Goal: Task Accomplishment & Management: Manage account settings

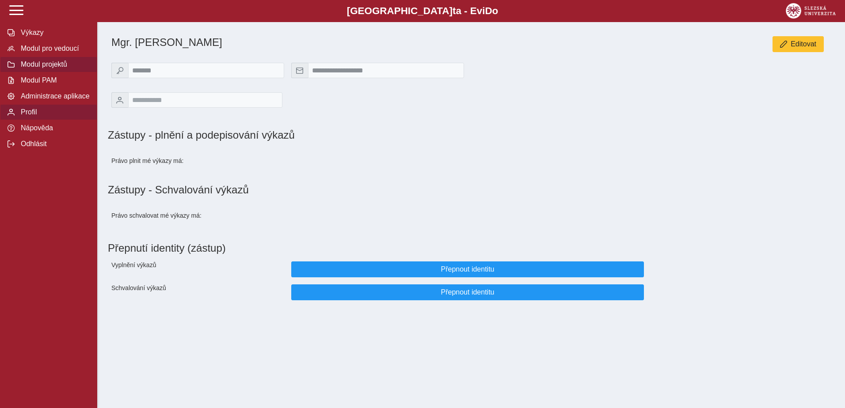
click at [51, 68] on span "Modul projektů" at bounding box center [54, 65] width 72 height 8
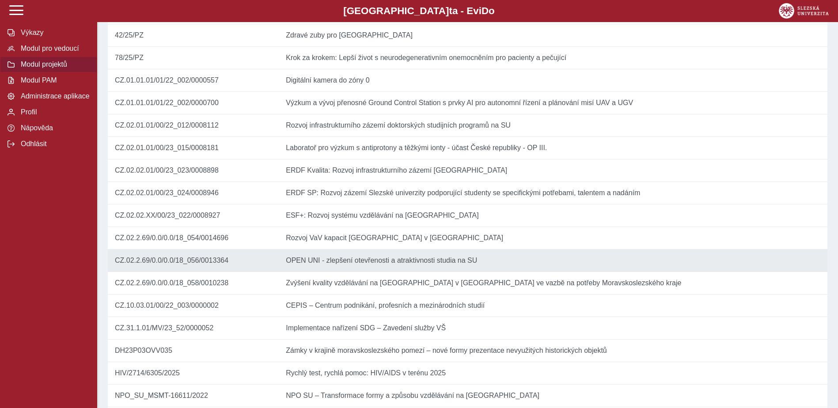
scroll to position [309, 0]
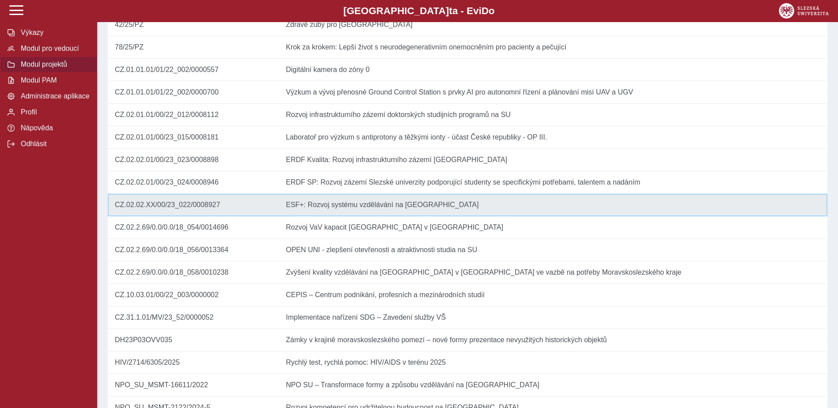
click at [355, 216] on td "Název ESF+: Rozvoj systému vzdělávání na [GEOGRAPHIC_DATA]" at bounding box center [553, 205] width 549 height 23
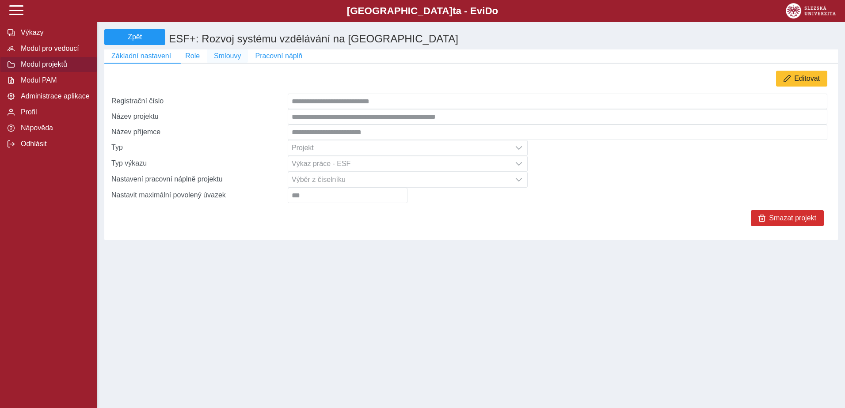
click at [229, 56] on span "Smlouvy" at bounding box center [227, 56] width 27 height 8
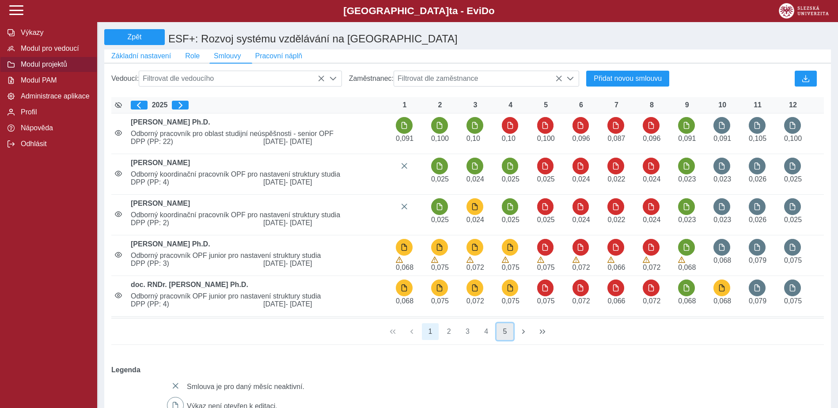
click at [506, 337] on button "5" at bounding box center [505, 331] width 17 height 17
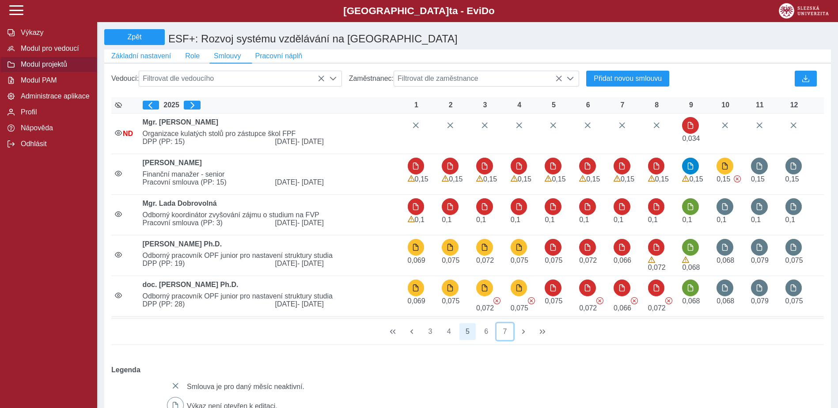
click at [506, 337] on button "7" at bounding box center [505, 331] width 17 height 17
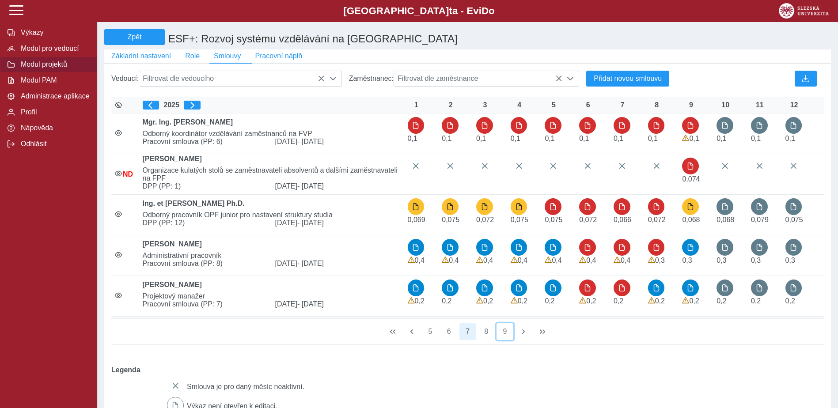
click at [506, 337] on button "9" at bounding box center [505, 331] width 17 height 17
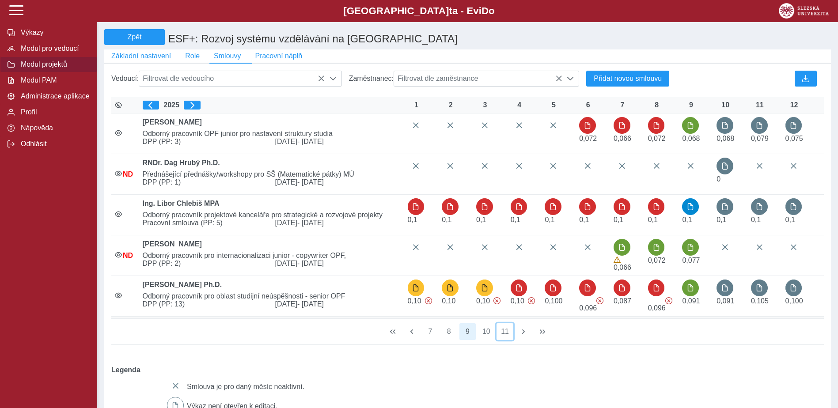
click at [506, 337] on button "11" at bounding box center [505, 331] width 17 height 17
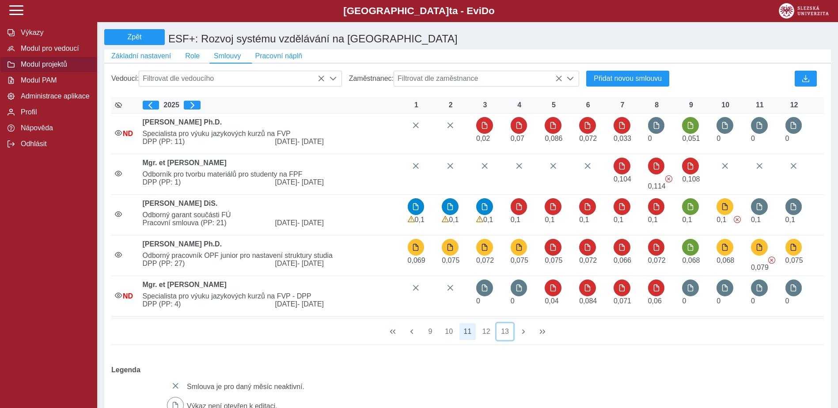
click at [506, 337] on button "13" at bounding box center [505, 331] width 17 height 17
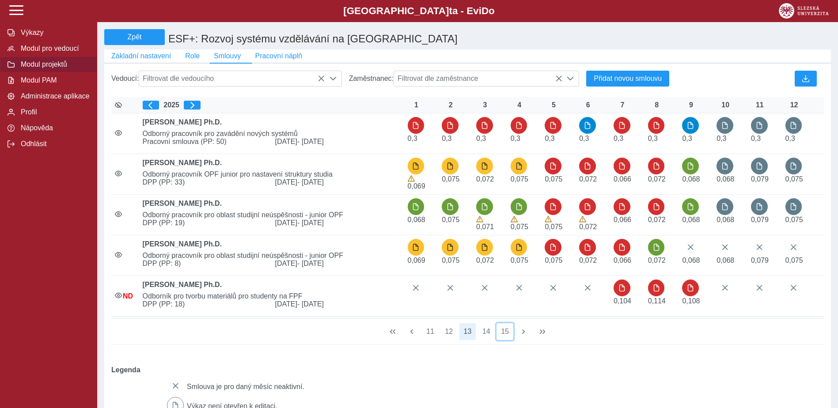
click at [506, 337] on button "15" at bounding box center [505, 331] width 17 height 17
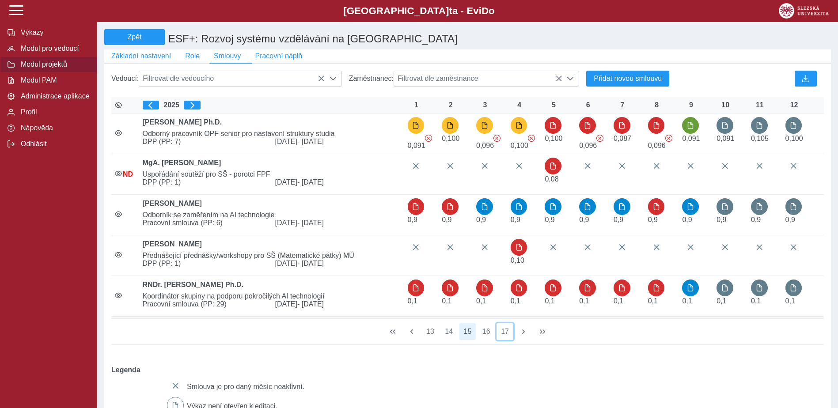
click at [506, 337] on button "17" at bounding box center [505, 331] width 17 height 17
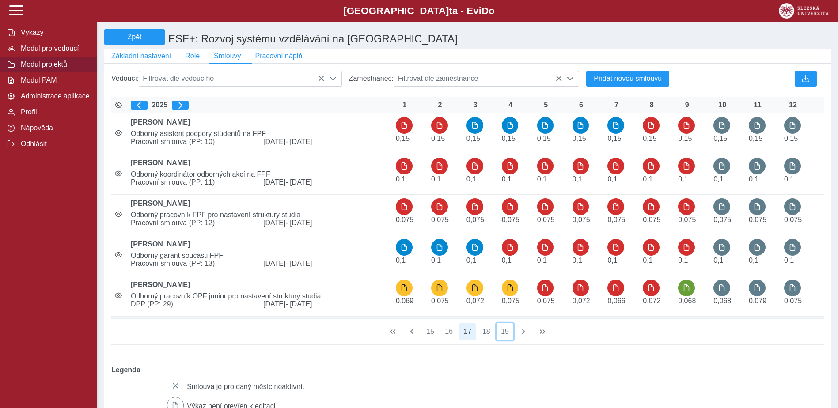
click at [506, 337] on button "19" at bounding box center [505, 331] width 17 height 17
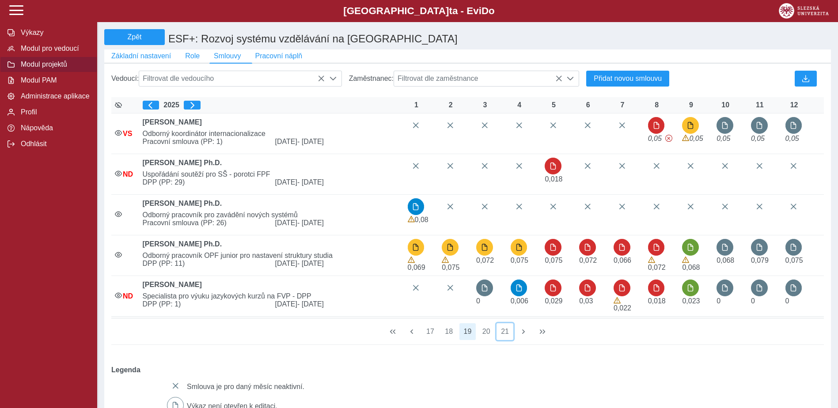
click at [506, 337] on button "21" at bounding box center [505, 331] width 17 height 17
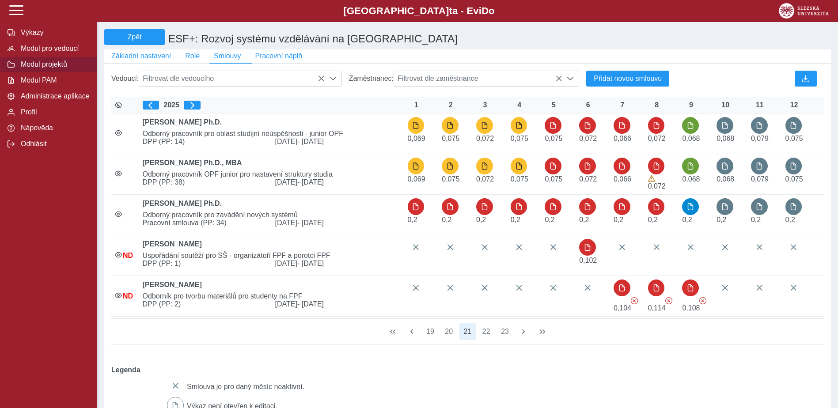
click at [506, 337] on button "23" at bounding box center [505, 331] width 17 height 17
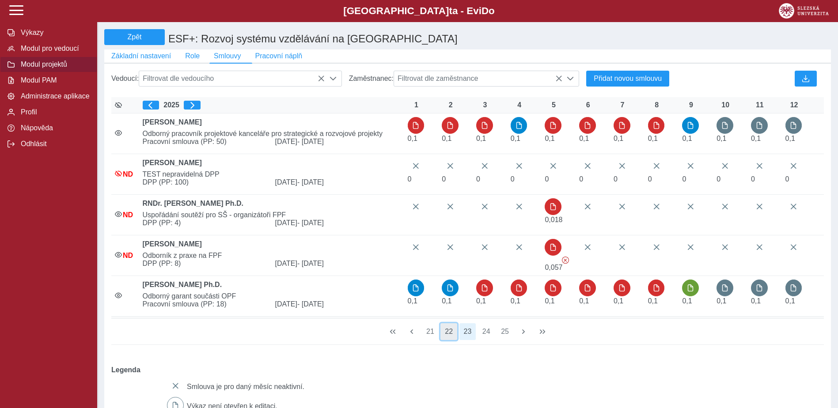
click at [448, 338] on button "22" at bounding box center [448, 331] width 17 height 17
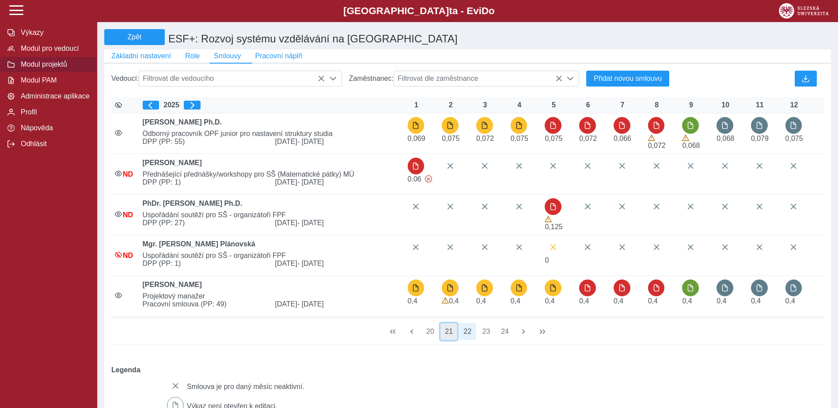
click at [445, 337] on button "21" at bounding box center [448, 331] width 17 height 17
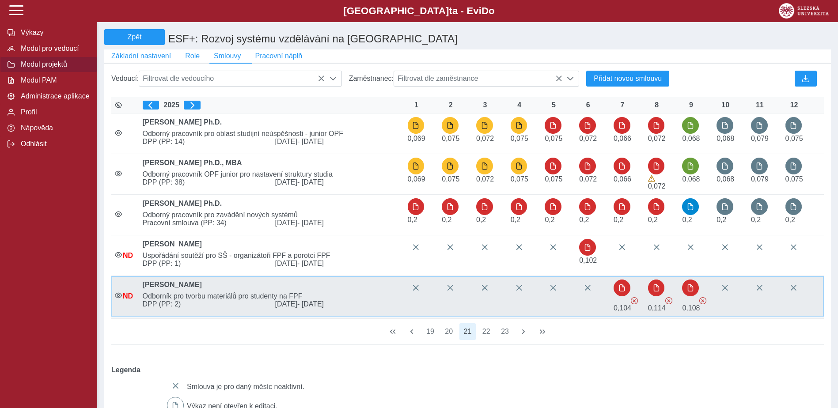
click at [182, 297] on span "Odborník pro tvorbu materiálů pro studenty na FPF" at bounding box center [271, 296] width 265 height 8
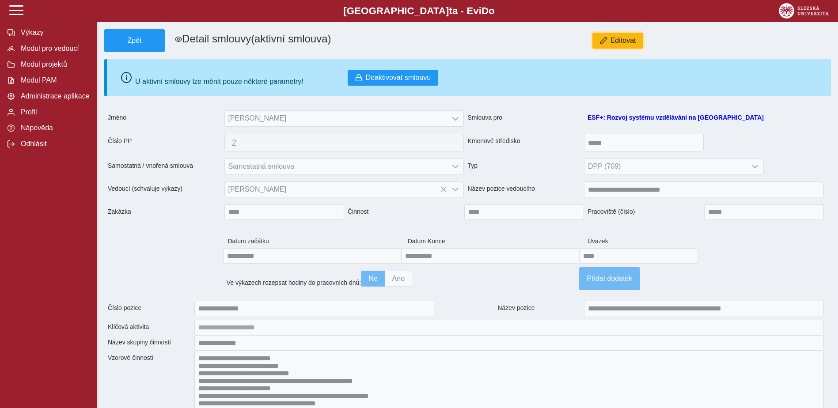
click at [630, 40] on span "Editovat" at bounding box center [624, 41] width 26 height 8
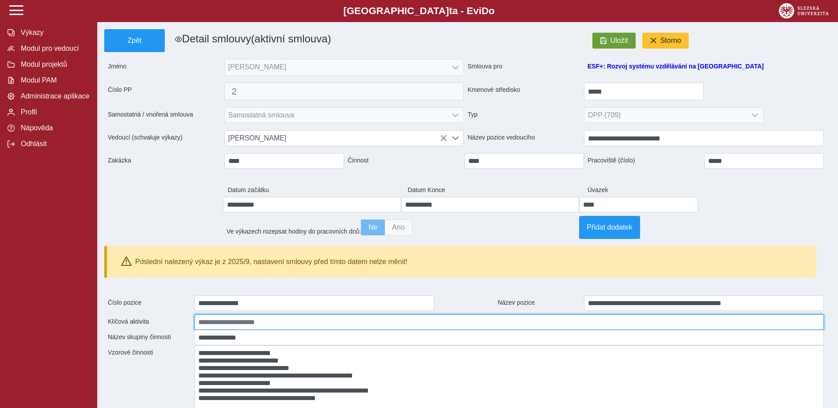
click at [254, 330] on input at bounding box center [509, 322] width 630 height 15
type input "***"
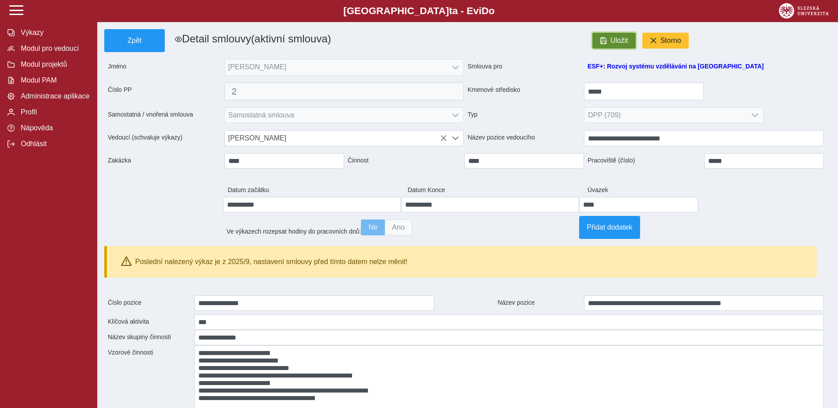
click at [613, 35] on button "Uložit" at bounding box center [613, 41] width 43 height 16
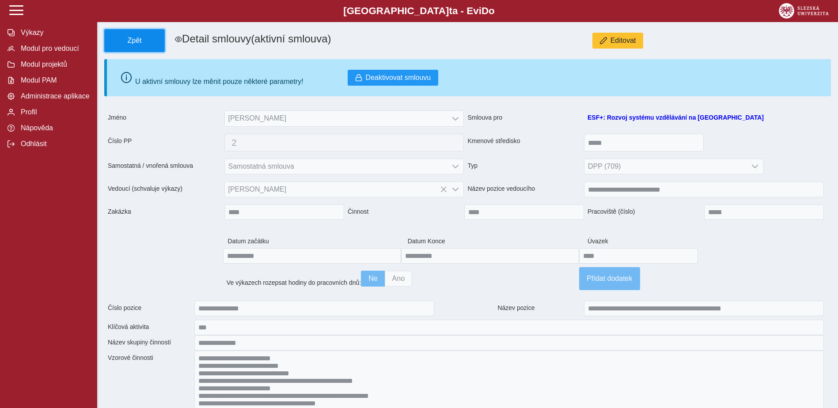
click at [152, 40] on span "Zpět" at bounding box center [134, 41] width 53 height 8
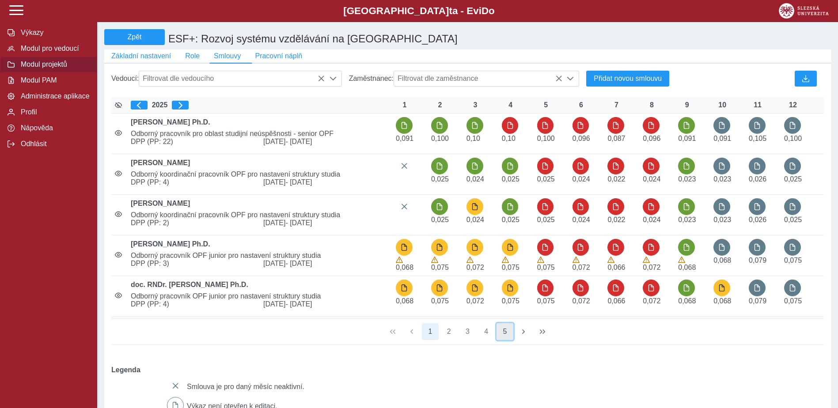
click at [501, 332] on button "5" at bounding box center [505, 331] width 17 height 17
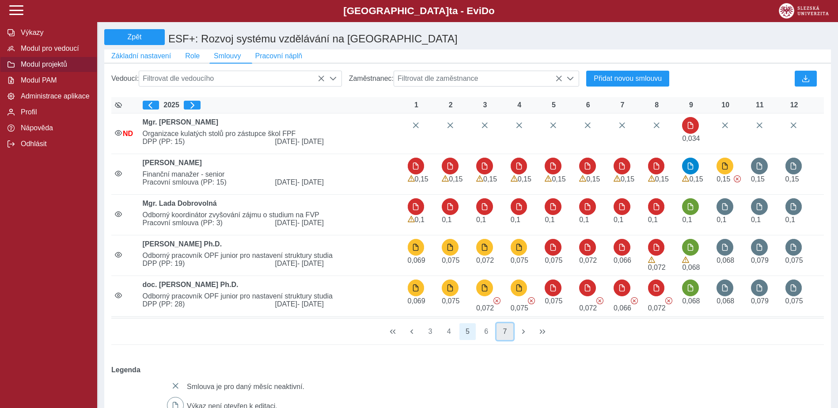
click at [509, 339] on button "7" at bounding box center [505, 331] width 17 height 17
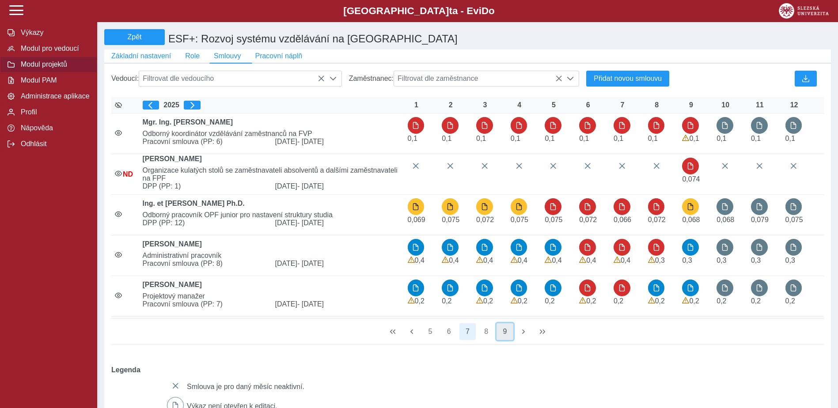
click at [512, 340] on button "9" at bounding box center [505, 331] width 17 height 17
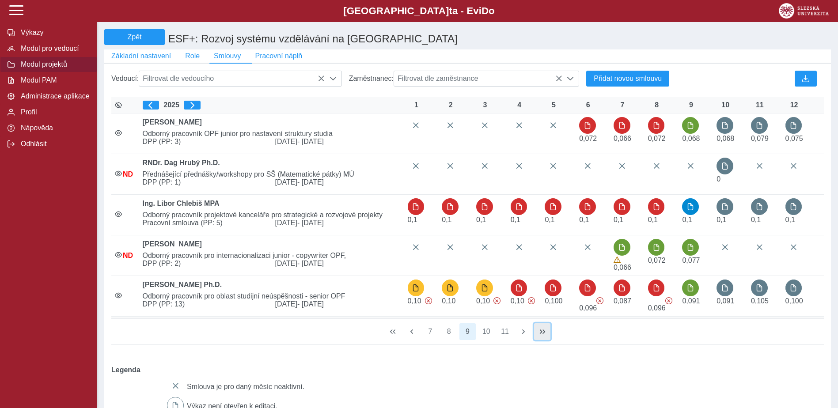
click at [535, 335] on button "button" at bounding box center [542, 331] width 17 height 17
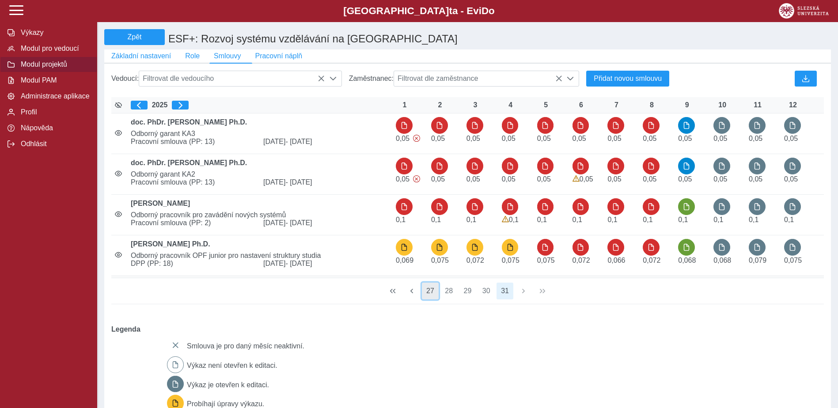
click at [425, 294] on button "27" at bounding box center [430, 291] width 17 height 17
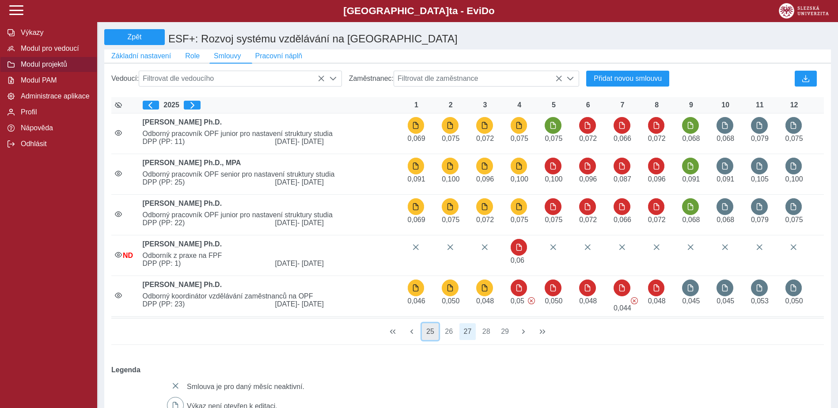
click at [430, 338] on button "25" at bounding box center [430, 331] width 17 height 17
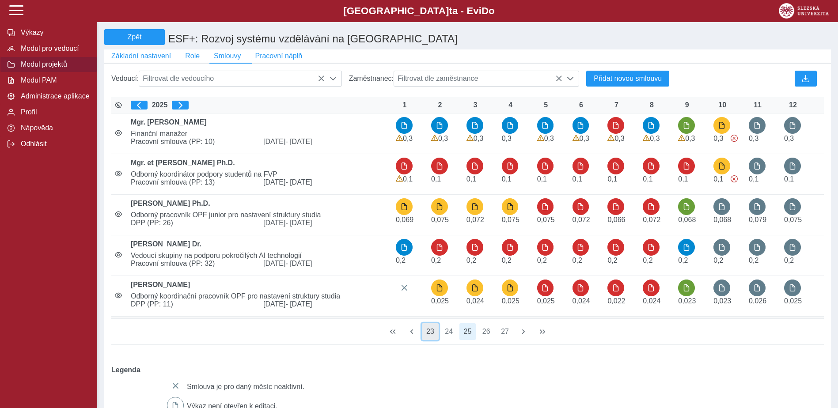
click at [430, 338] on button "23" at bounding box center [430, 331] width 17 height 17
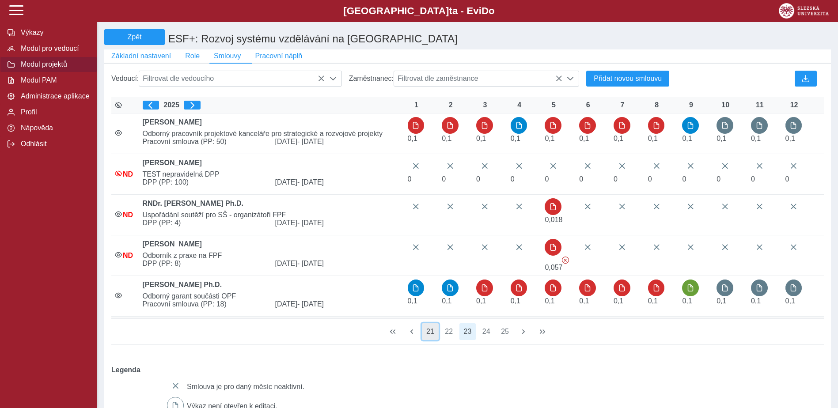
click at [429, 336] on button "21" at bounding box center [430, 331] width 17 height 17
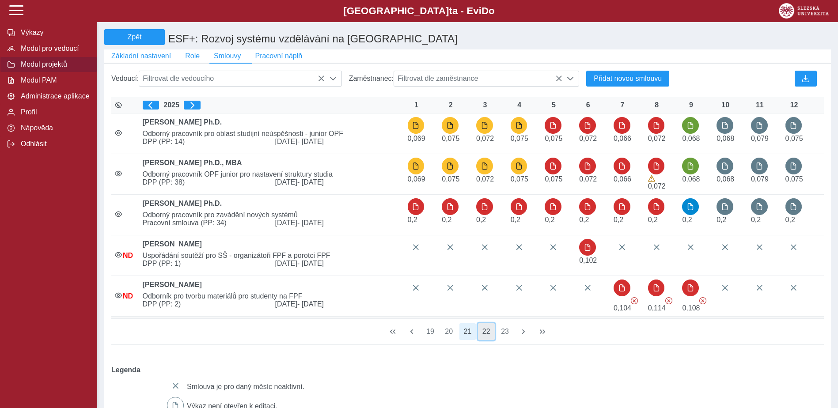
click at [487, 340] on button "22" at bounding box center [486, 331] width 17 height 17
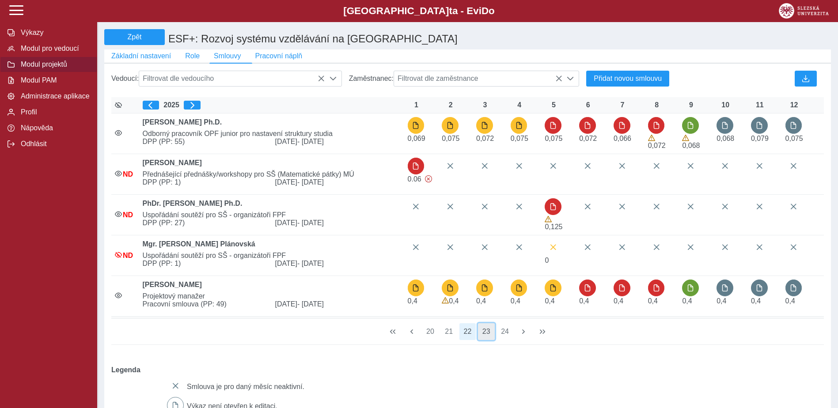
click at [486, 338] on button "23" at bounding box center [486, 331] width 17 height 17
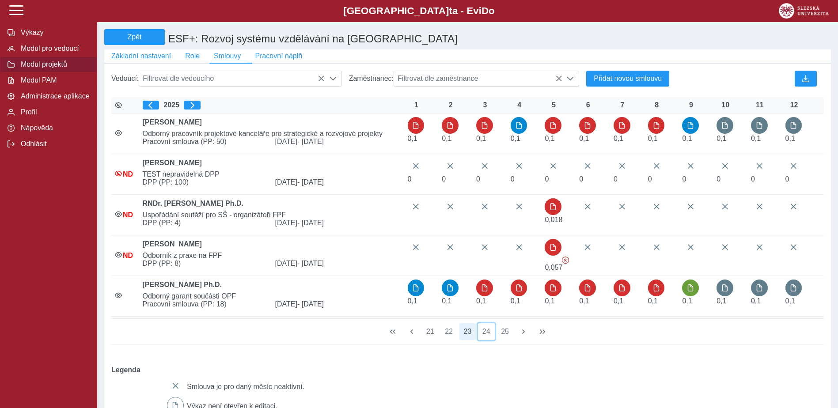
click at [486, 338] on button "24" at bounding box center [486, 331] width 17 height 17
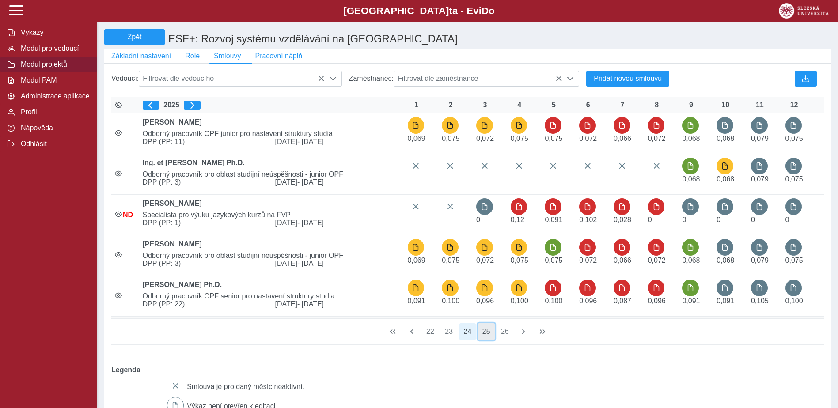
click at [487, 338] on button "25" at bounding box center [486, 331] width 17 height 17
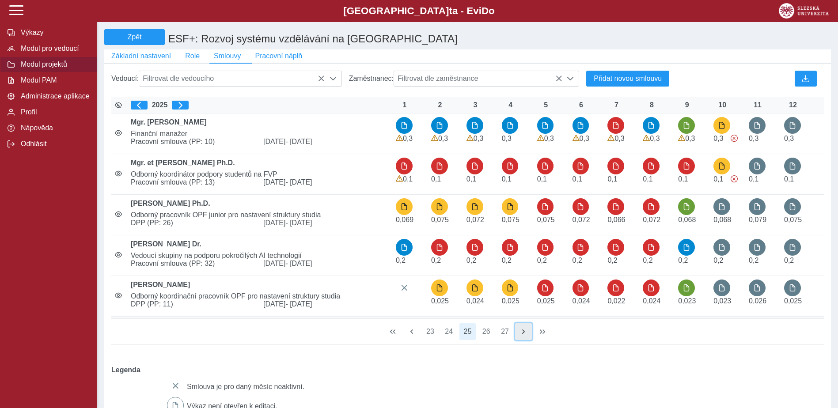
click at [526, 335] on span "button" at bounding box center [523, 331] width 7 height 7
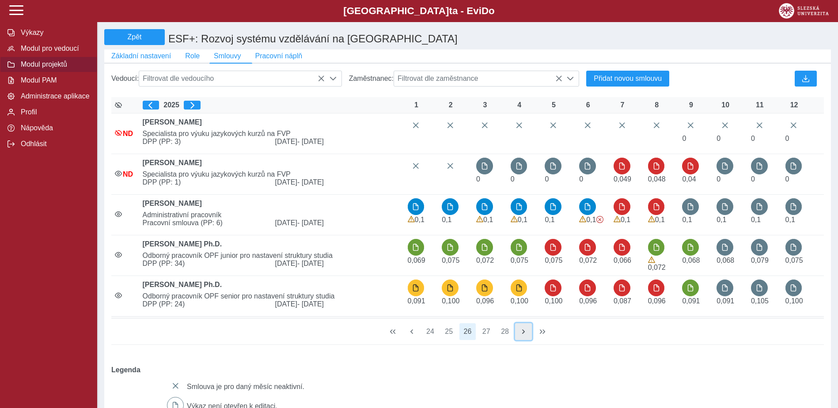
click at [526, 335] on span "button" at bounding box center [523, 331] width 7 height 7
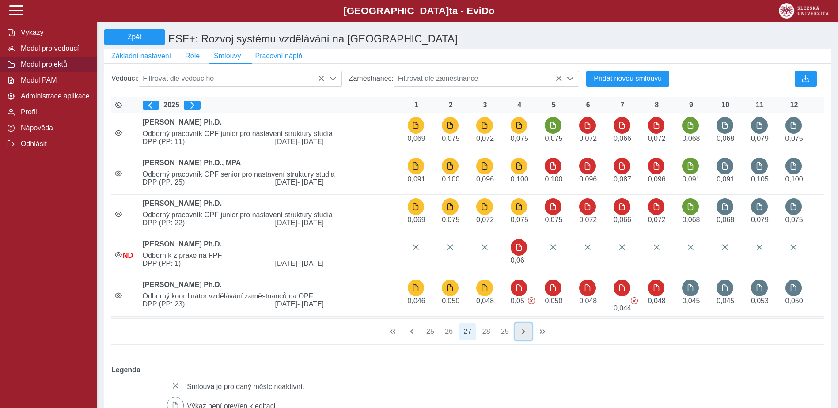
click at [526, 335] on span "button" at bounding box center [523, 331] width 7 height 7
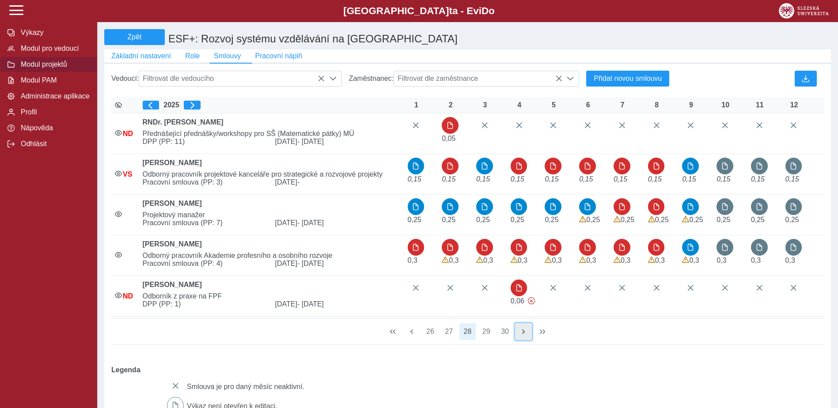
click at [526, 335] on span "button" at bounding box center [523, 331] width 7 height 7
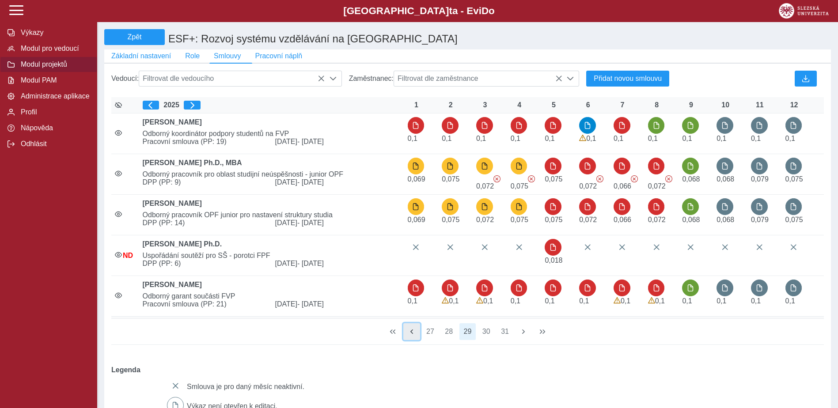
click at [414, 335] on span "button" at bounding box center [411, 331] width 7 height 7
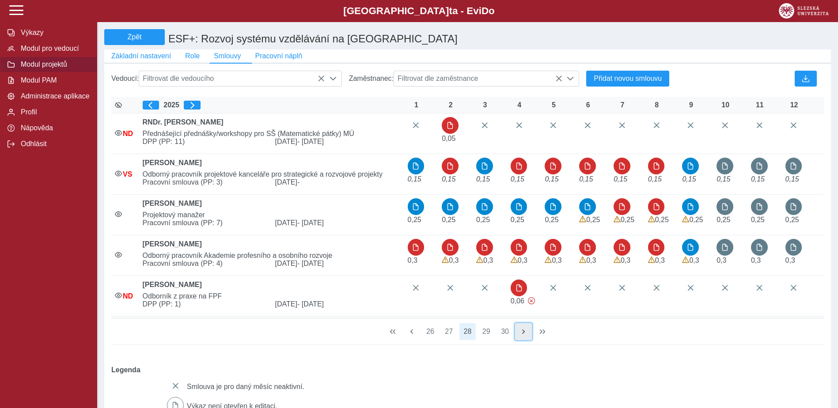
click at [524, 335] on span "button" at bounding box center [523, 331] width 7 height 7
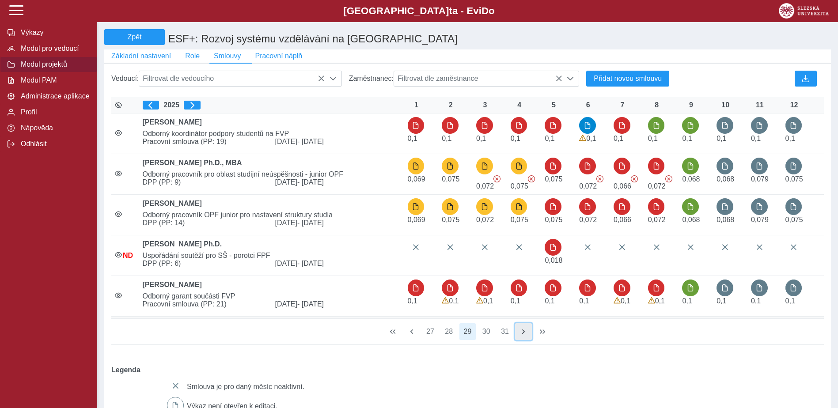
click at [524, 335] on span "button" at bounding box center [523, 331] width 7 height 7
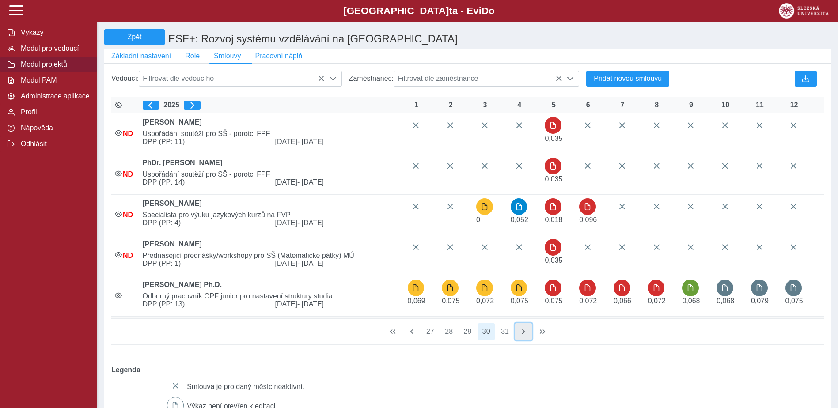
click at [524, 335] on span "button" at bounding box center [523, 331] width 7 height 7
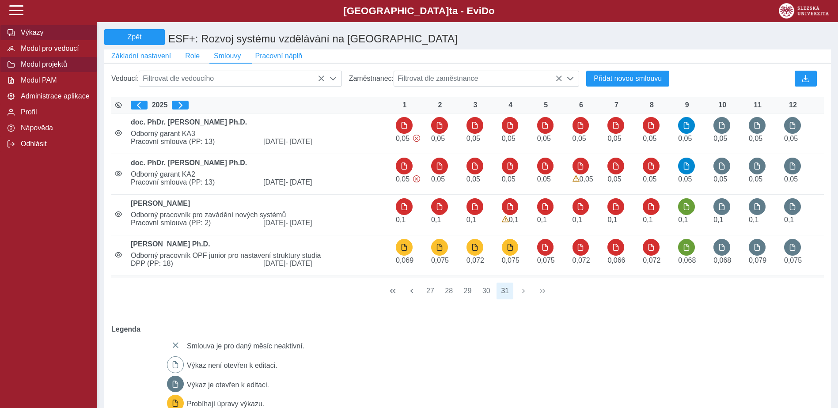
click at [34, 34] on span "Výkazy" at bounding box center [54, 33] width 72 height 8
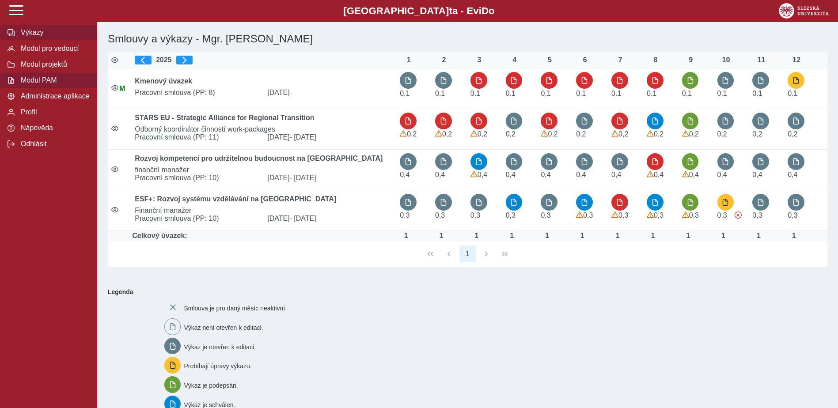
click at [53, 83] on span "Modul PAM" at bounding box center [54, 80] width 72 height 8
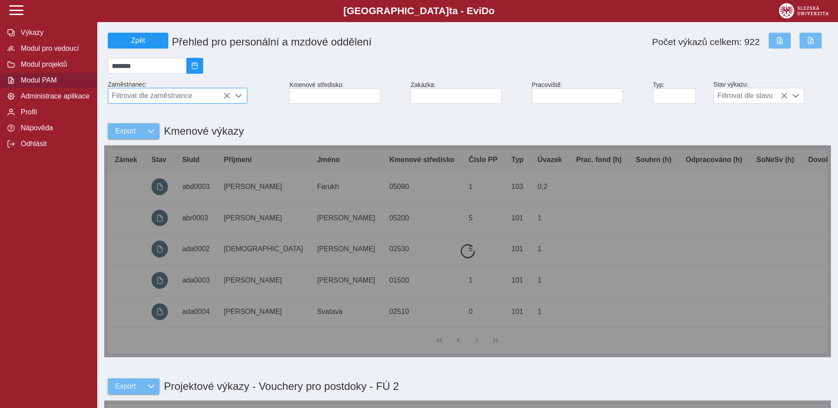
click at [176, 103] on span "Filtrovat dle zaměstnance" at bounding box center [169, 95] width 122 height 15
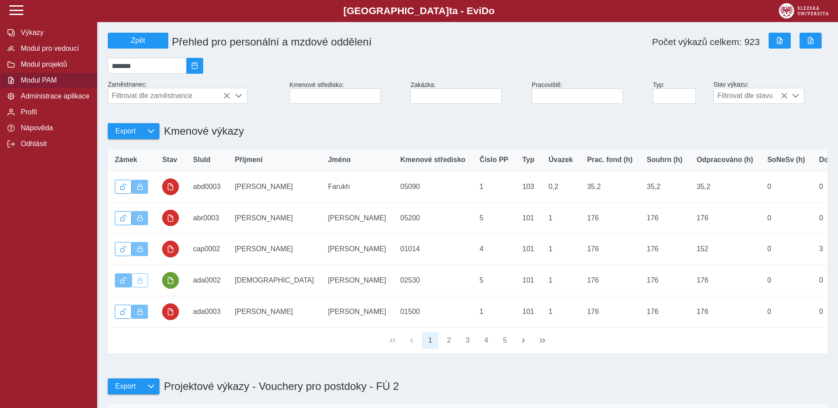
scroll to position [6, 39]
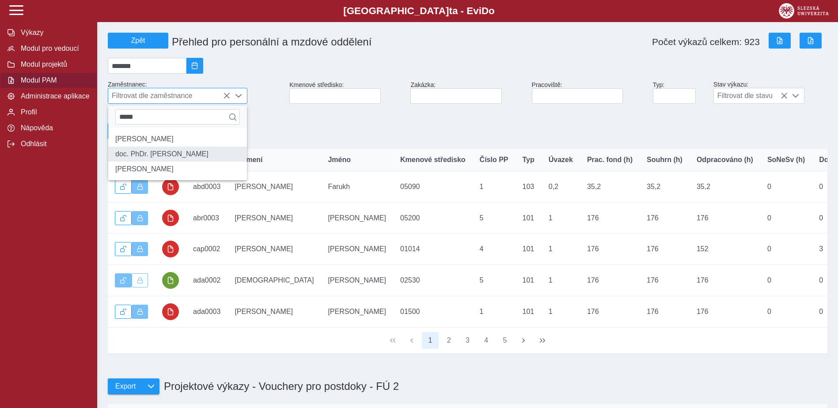
type input "*****"
click at [159, 159] on li "doc. PhDr. [PERSON_NAME]" at bounding box center [177, 154] width 139 height 15
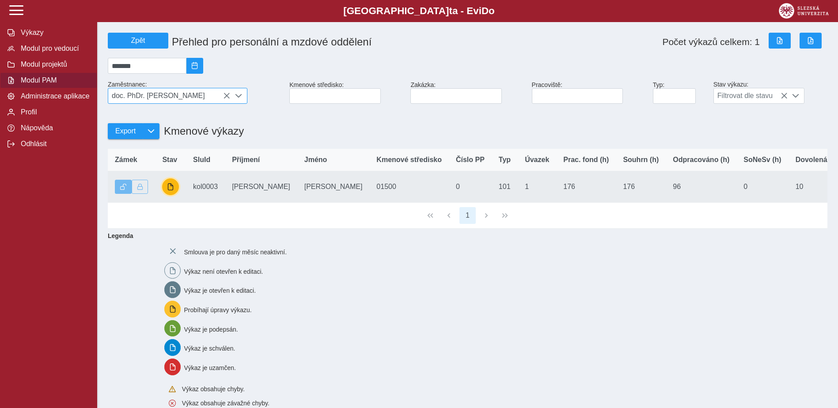
click at [171, 190] on span "button" at bounding box center [170, 186] width 7 height 7
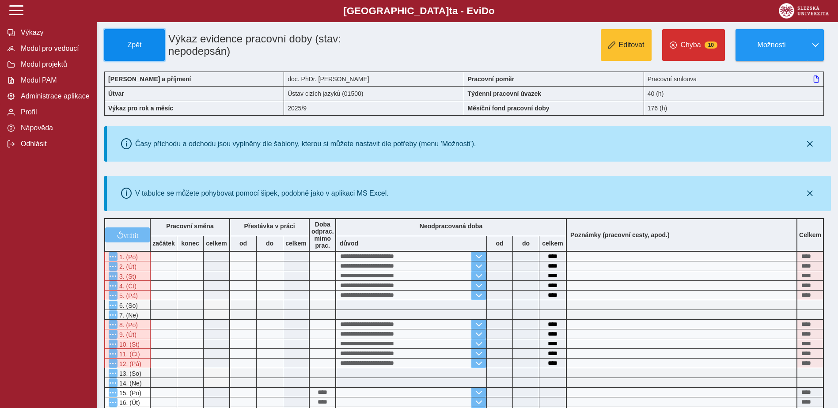
click at [145, 38] on button "Zpět" at bounding box center [134, 45] width 61 height 32
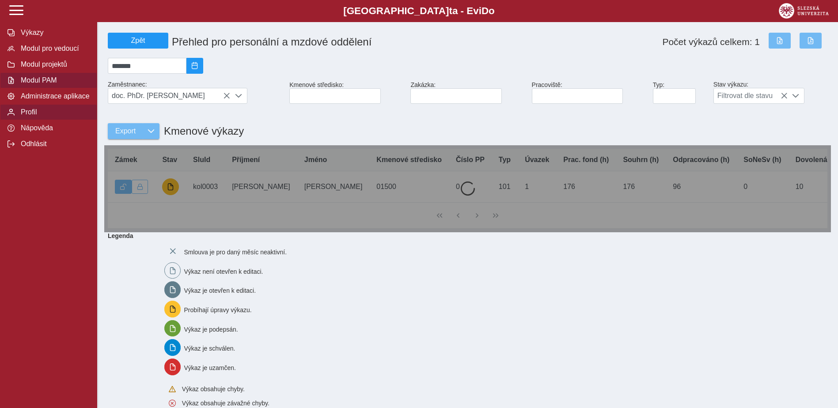
click at [30, 116] on span "Profil" at bounding box center [54, 112] width 72 height 8
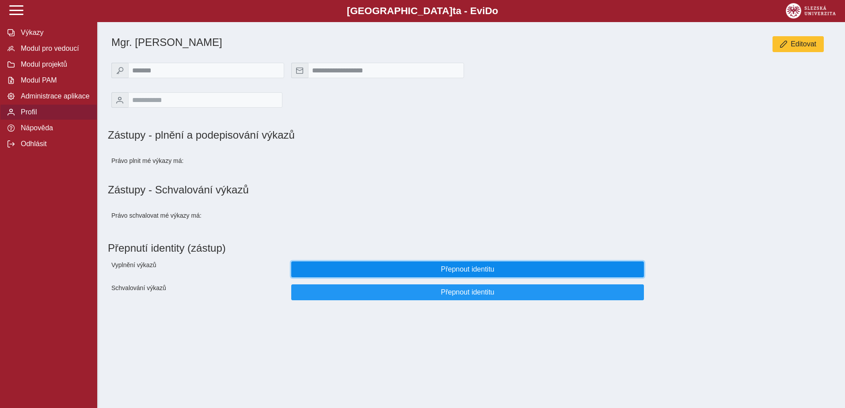
click at [534, 273] on span "Přepnout identitu" at bounding box center [468, 270] width 338 height 8
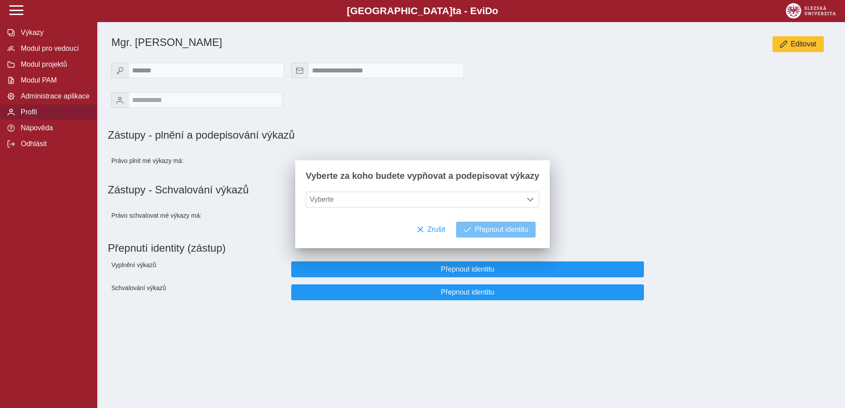
click at [404, 210] on div "Vyberte" at bounding box center [422, 207] width 254 height 30
click at [402, 205] on span "Vyberte" at bounding box center [414, 199] width 216 height 15
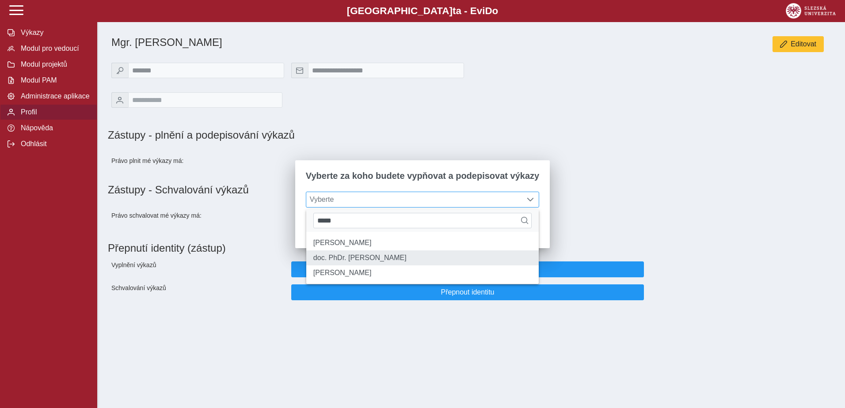
type input "*****"
click at [393, 255] on li "doc. PhDr. [PERSON_NAME]" at bounding box center [422, 258] width 232 height 15
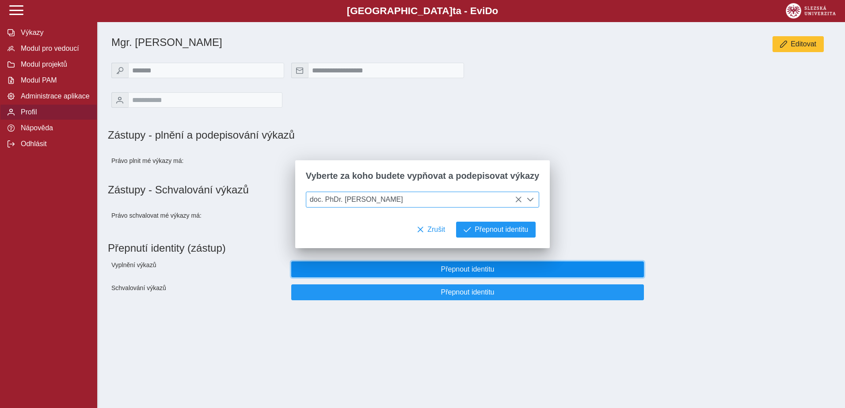
click at [500, 273] on span "Přepnout identitu" at bounding box center [468, 270] width 338 height 8
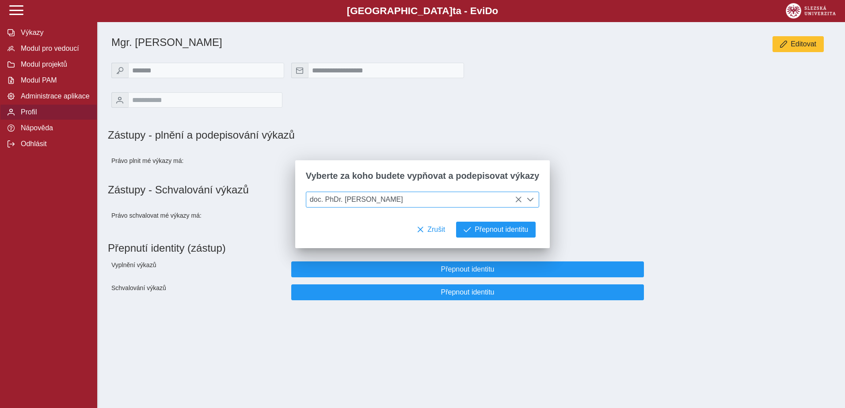
click at [496, 220] on div "doc. PhDr. [PERSON_NAME]" at bounding box center [422, 207] width 254 height 30
click at [500, 231] on span "Přepnout identitu" at bounding box center [501, 230] width 53 height 8
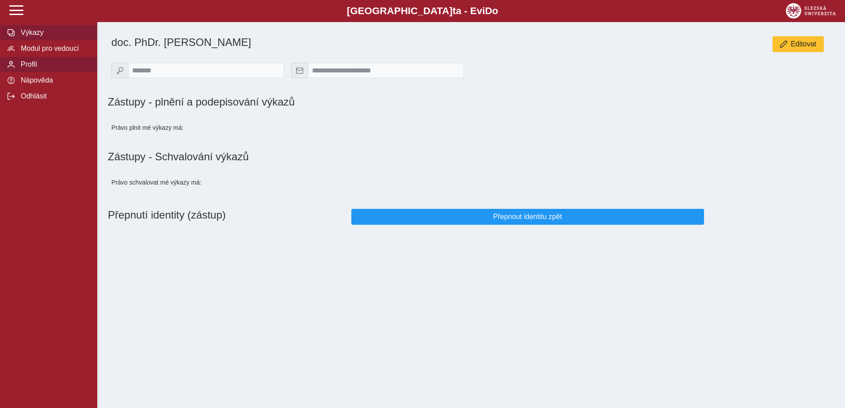
click at [32, 30] on span "Výkazy" at bounding box center [54, 33] width 72 height 8
